Goal: Find contact information: Find contact information

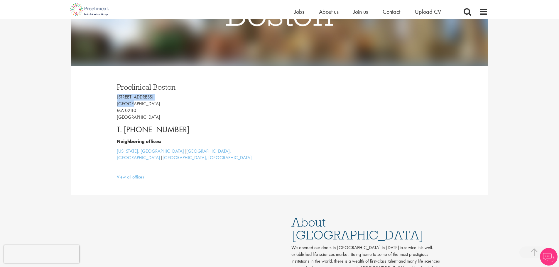
drag, startPoint x: 116, startPoint y: 96, endPoint x: 141, endPoint y: 102, distance: 26.0
click at [141, 102] on div "Proclinical [GEOGRAPHIC_DATA] [STREET_ADDRESS] T. [PHONE_NUMBER] Neighboring of…" at bounding box center [195, 130] width 167 height 106
copy p "[STREET_ADDRESS]"
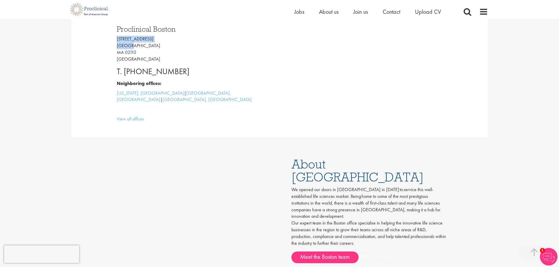
scroll to position [176, 0]
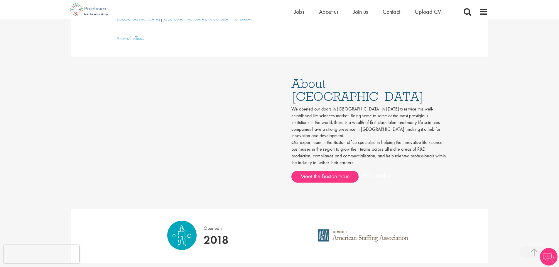
scroll to position [176, 0]
